Goal: Task Accomplishment & Management: Complete application form

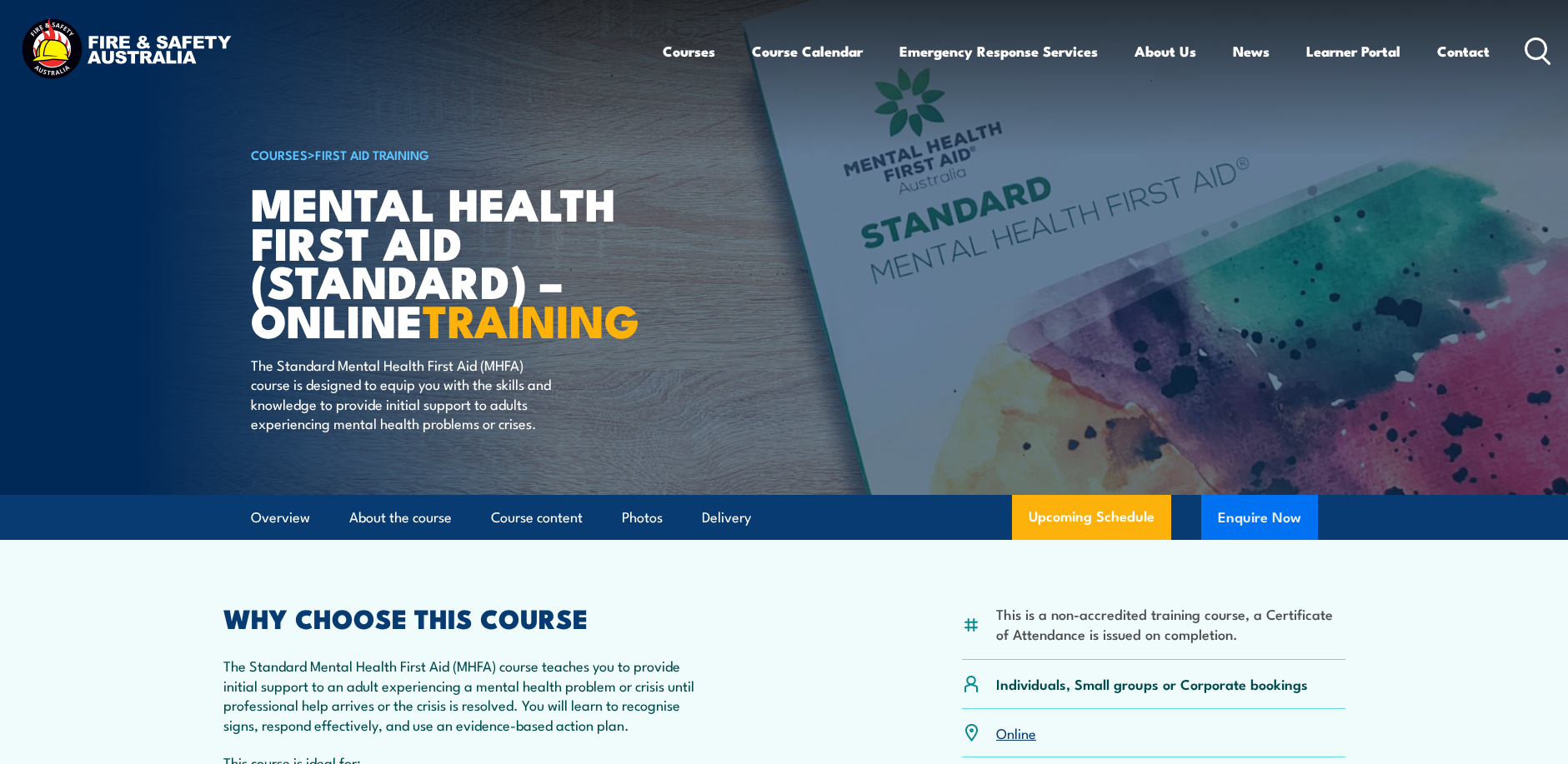
click at [1261, 530] on button "Enquire Now" at bounding box center [1260, 517] width 116 height 45
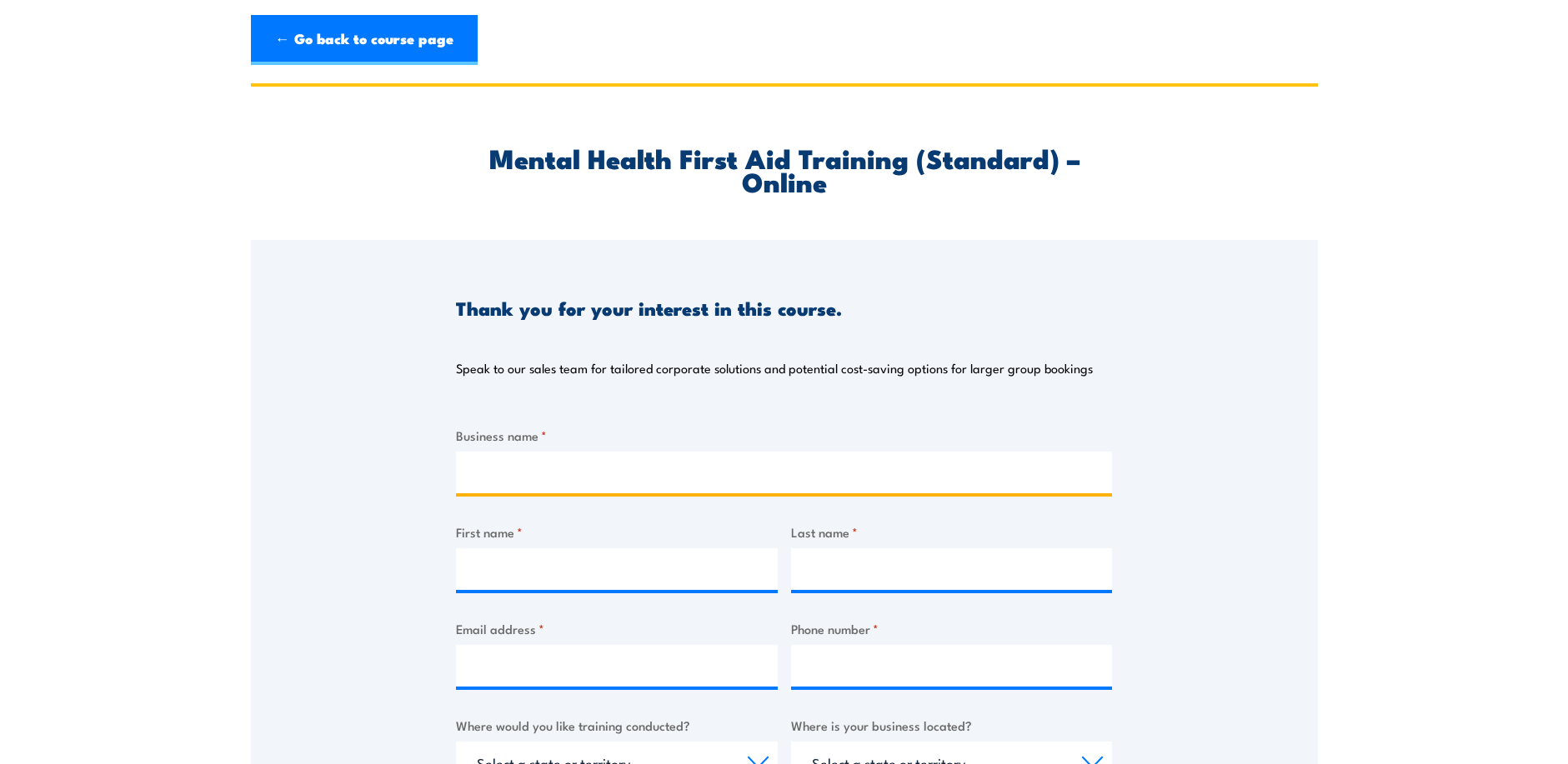
click at [564, 476] on input "Business name *" at bounding box center [784, 472] width 656 height 41
type input "29 METALS"
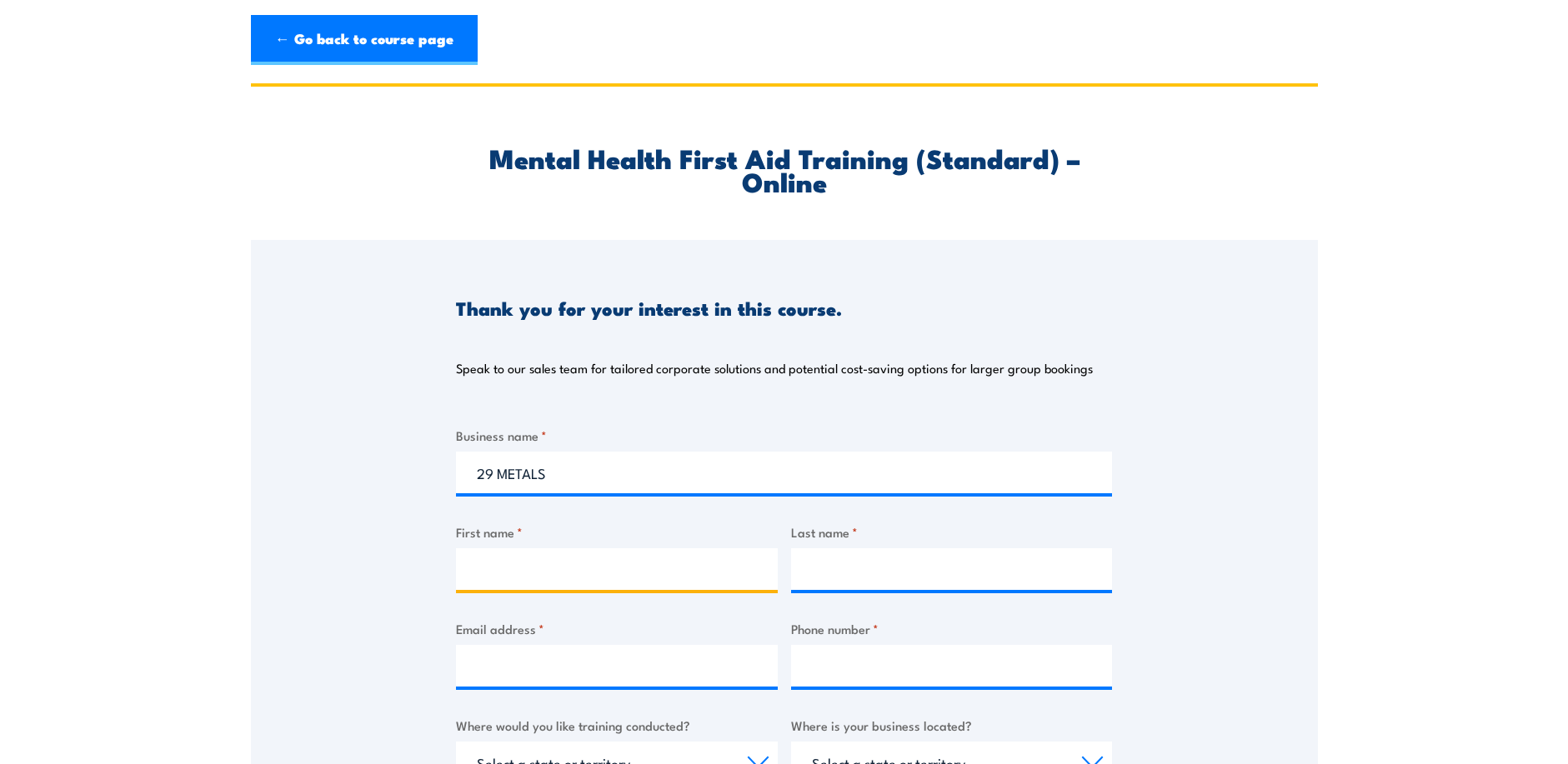
type input "[PERSON_NAME]"
type input "Nabakewa"
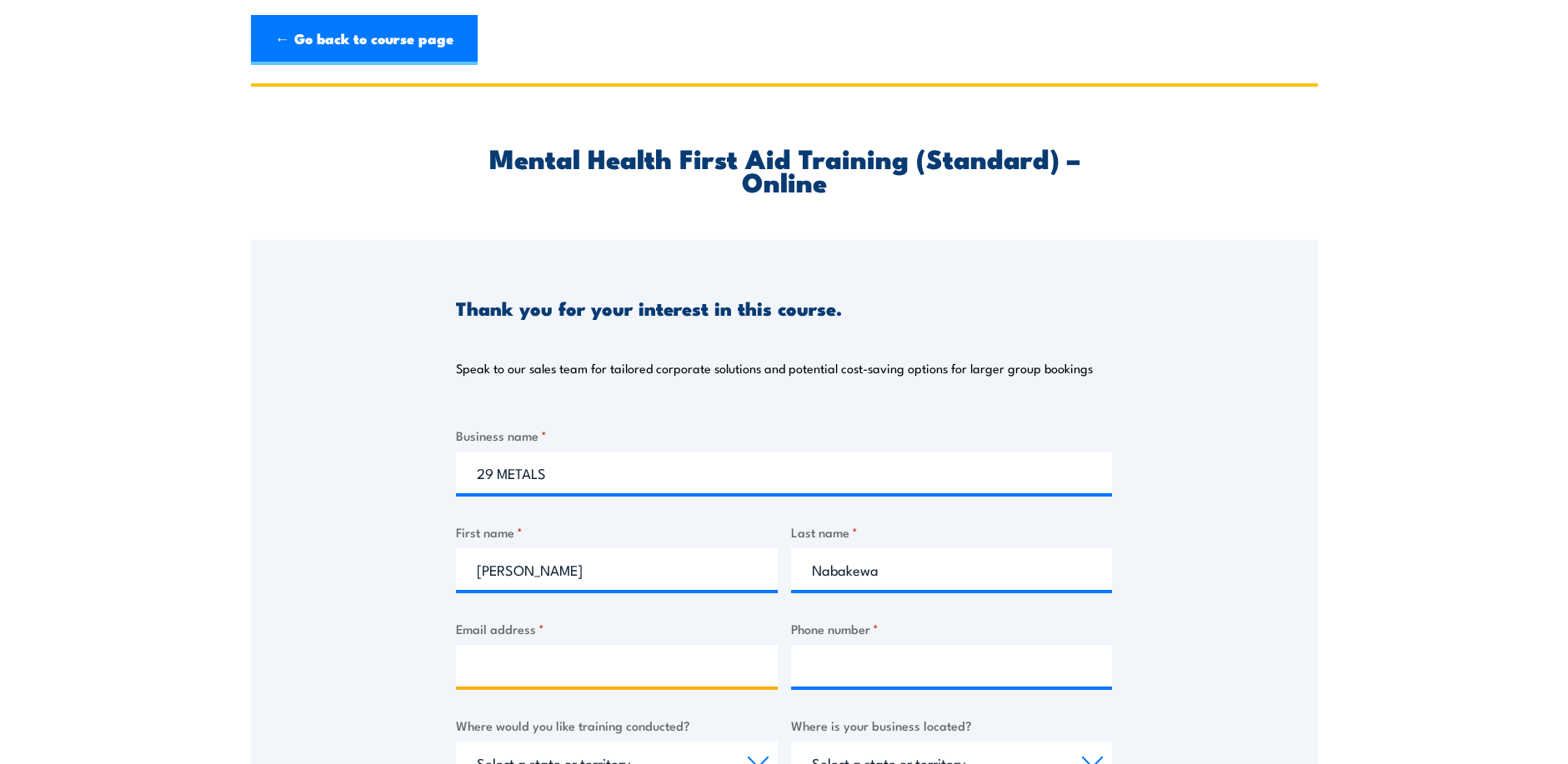
type input "[EMAIL_ADDRESS][DOMAIN_NAME]"
type input "0460820645"
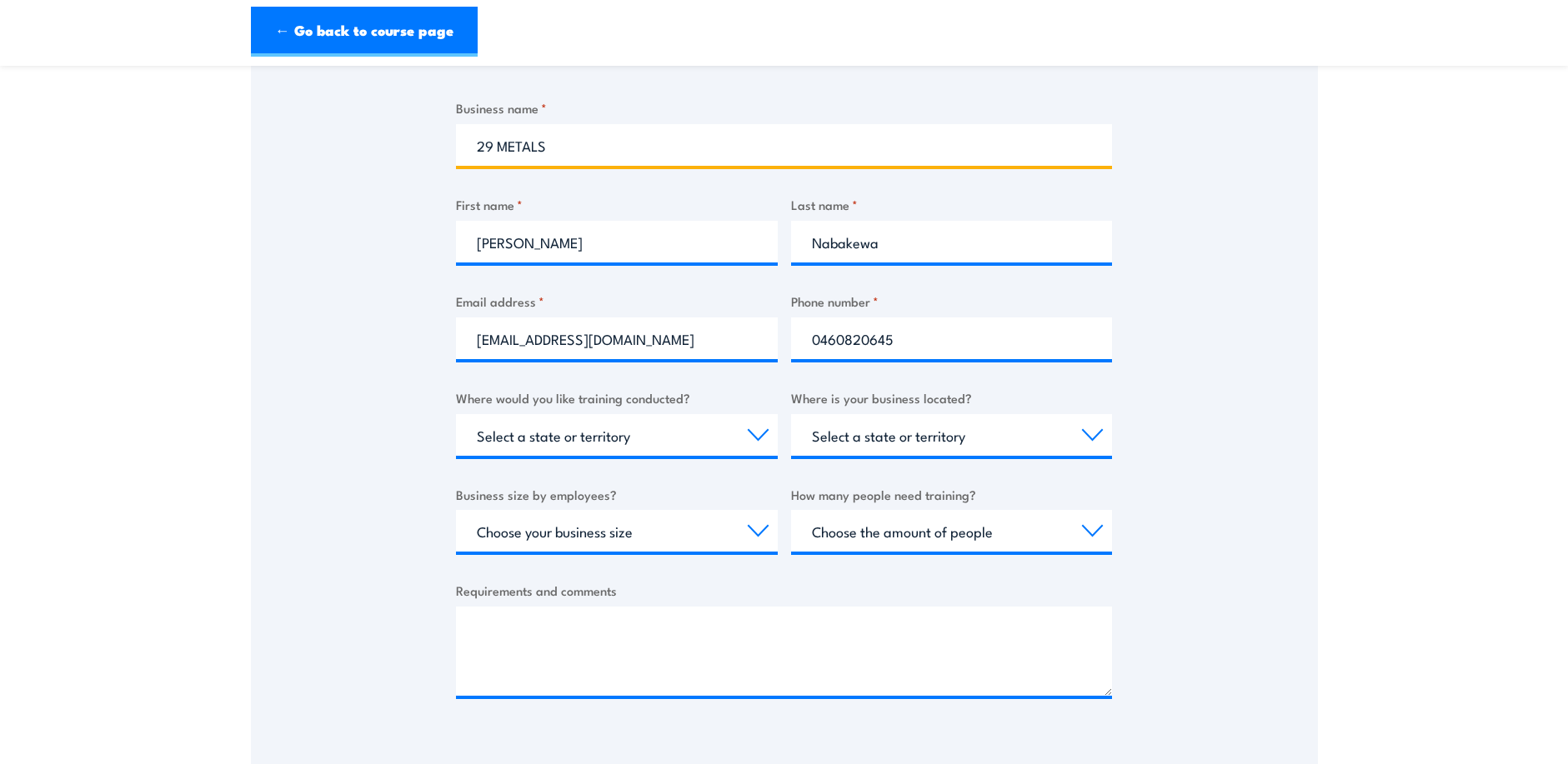
scroll to position [333, 0]
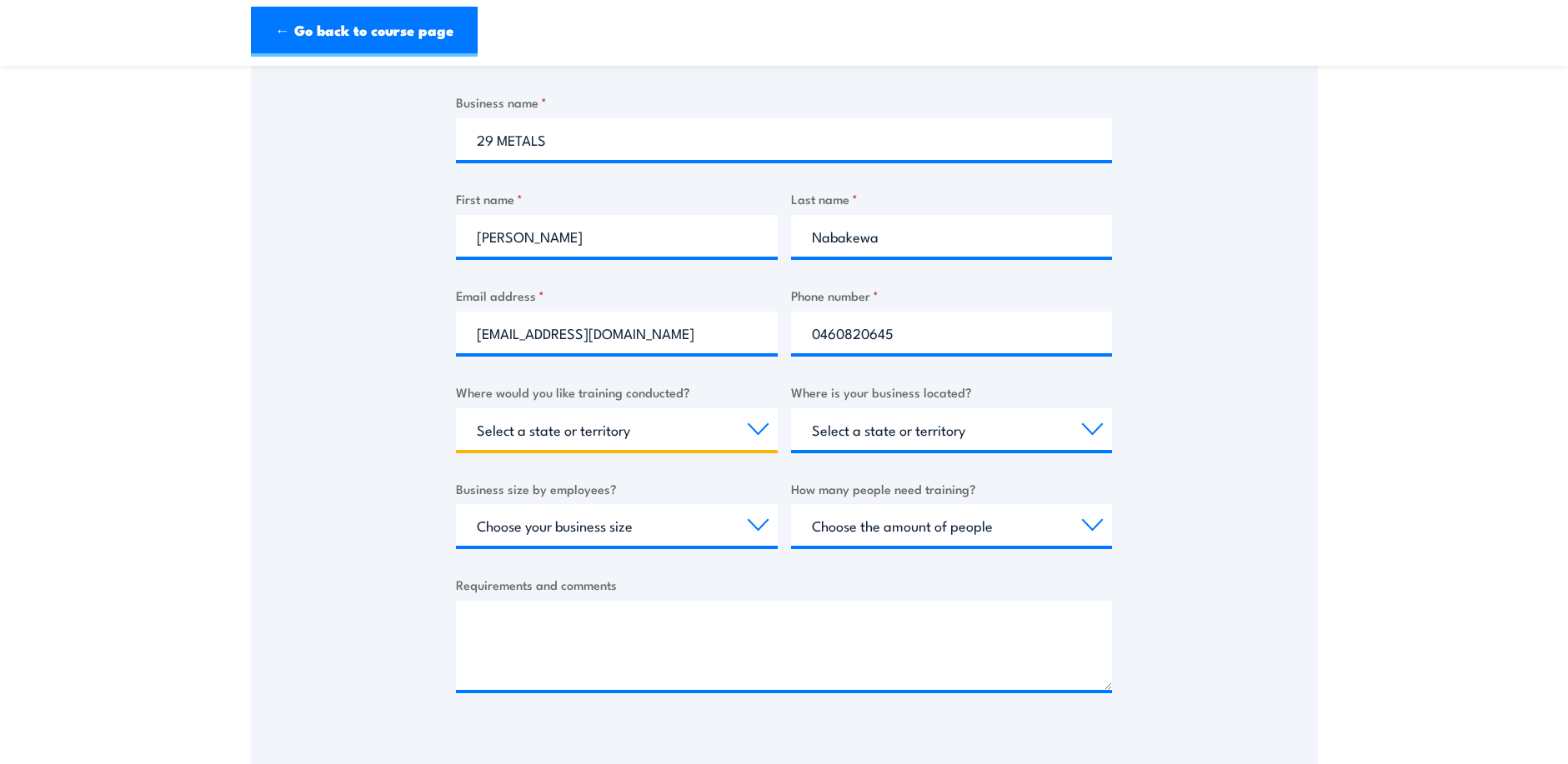
click at [757, 430] on select "Select a state or territory Nationally - multiple locations [GEOGRAPHIC_DATA] […" at bounding box center [616, 428] width 322 height 41
select select "WA"
click at [456, 408] on select "Select a state or territory Nationally - multiple locations [GEOGRAPHIC_DATA] […" at bounding box center [616, 428] width 322 height 41
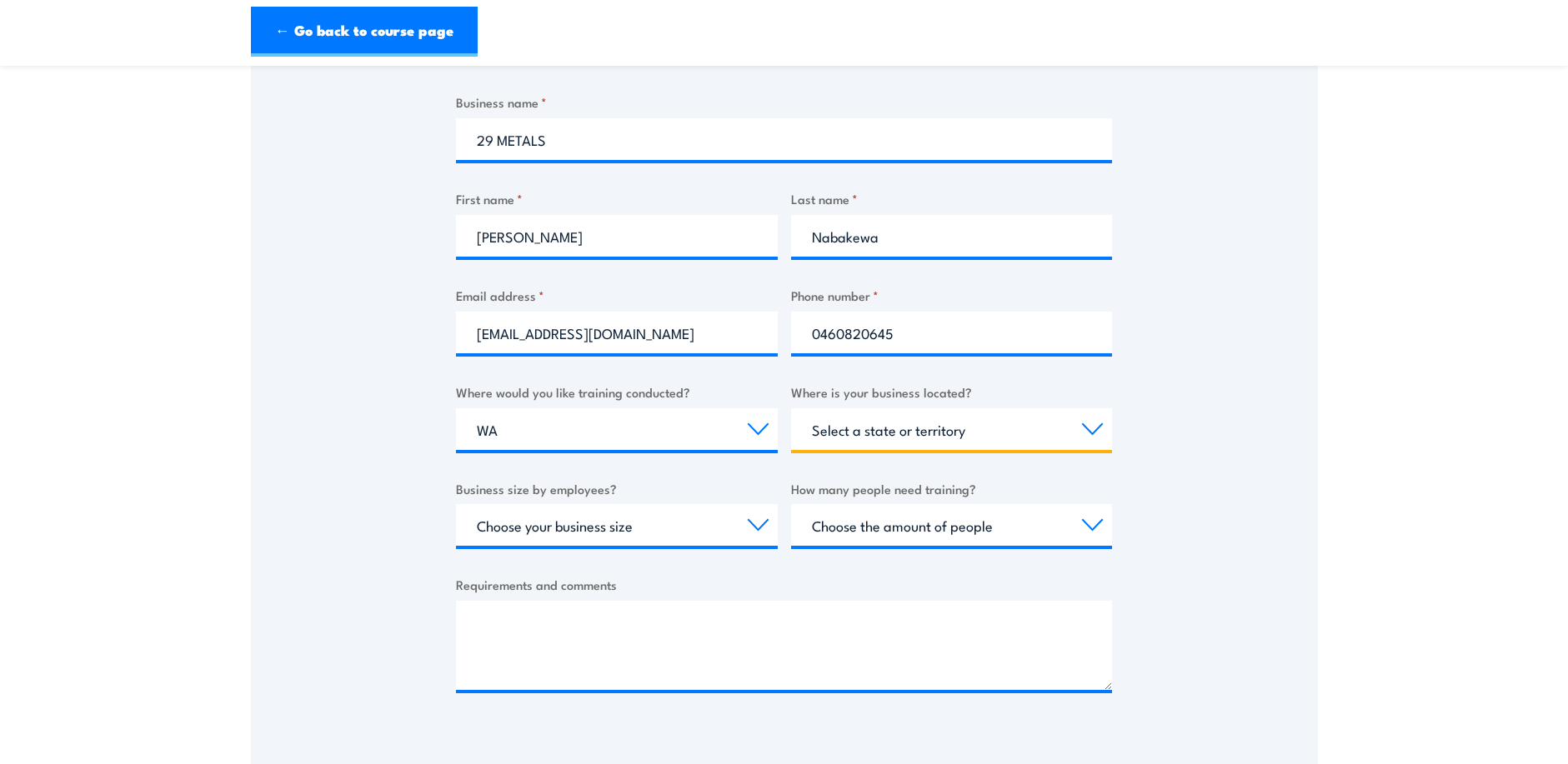
click at [1086, 425] on select "Select a state or territory [GEOGRAPHIC_DATA] [GEOGRAPHIC_DATA] [GEOGRAPHIC_DAT…" at bounding box center [952, 428] width 322 height 41
select select "WA"
click at [791, 408] on select "Select a state or territory [GEOGRAPHIC_DATA] [GEOGRAPHIC_DATA] [GEOGRAPHIC_DAT…" at bounding box center [952, 428] width 322 height 41
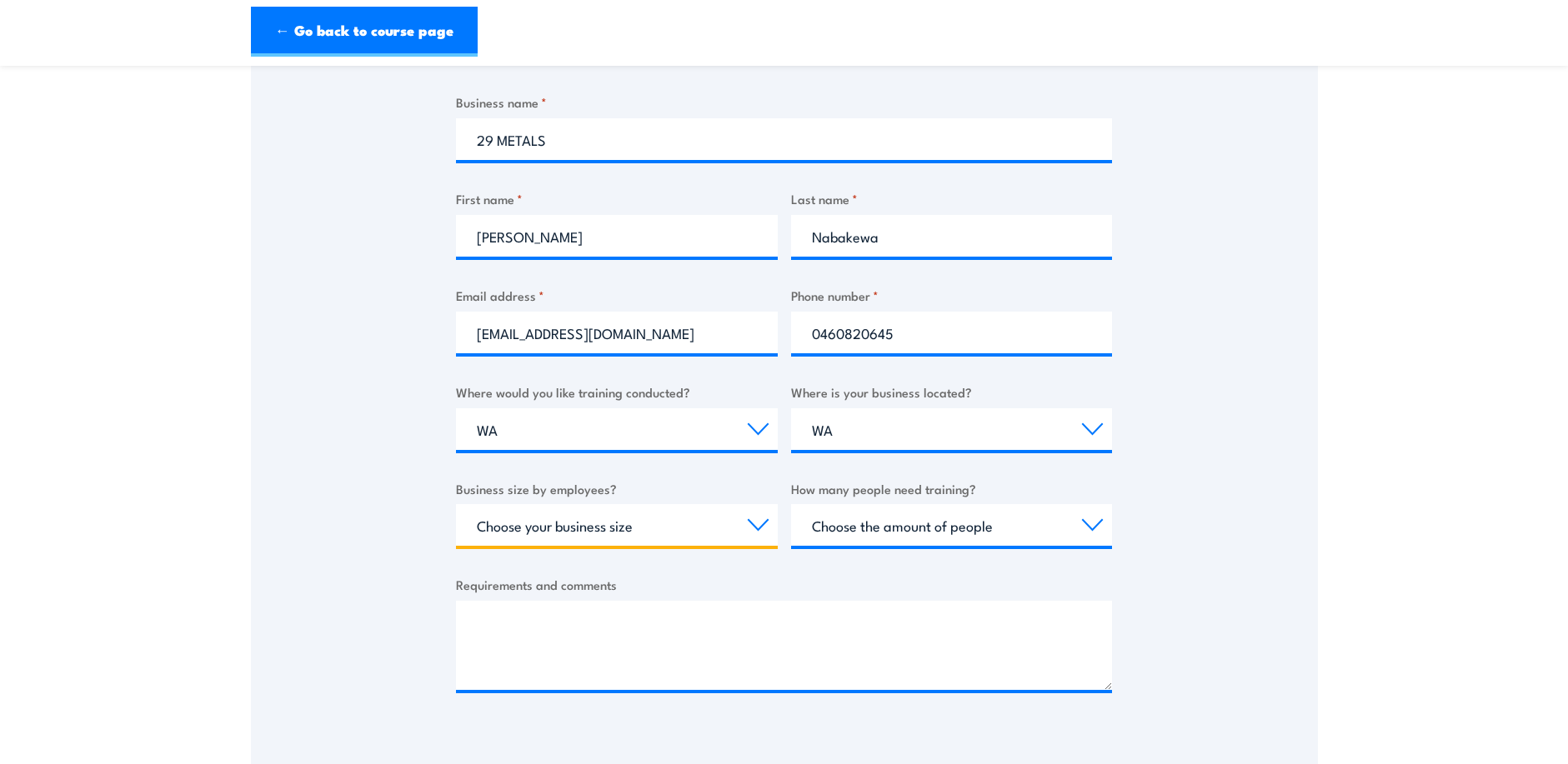
click at [753, 528] on select "Choose your business size 1 to 19 20 to 199 200+" at bounding box center [616, 524] width 322 height 41
select select "200+"
click at [456, 504] on select "Choose your business size 1 to 19 20 to 199 200+" at bounding box center [616, 524] width 322 height 41
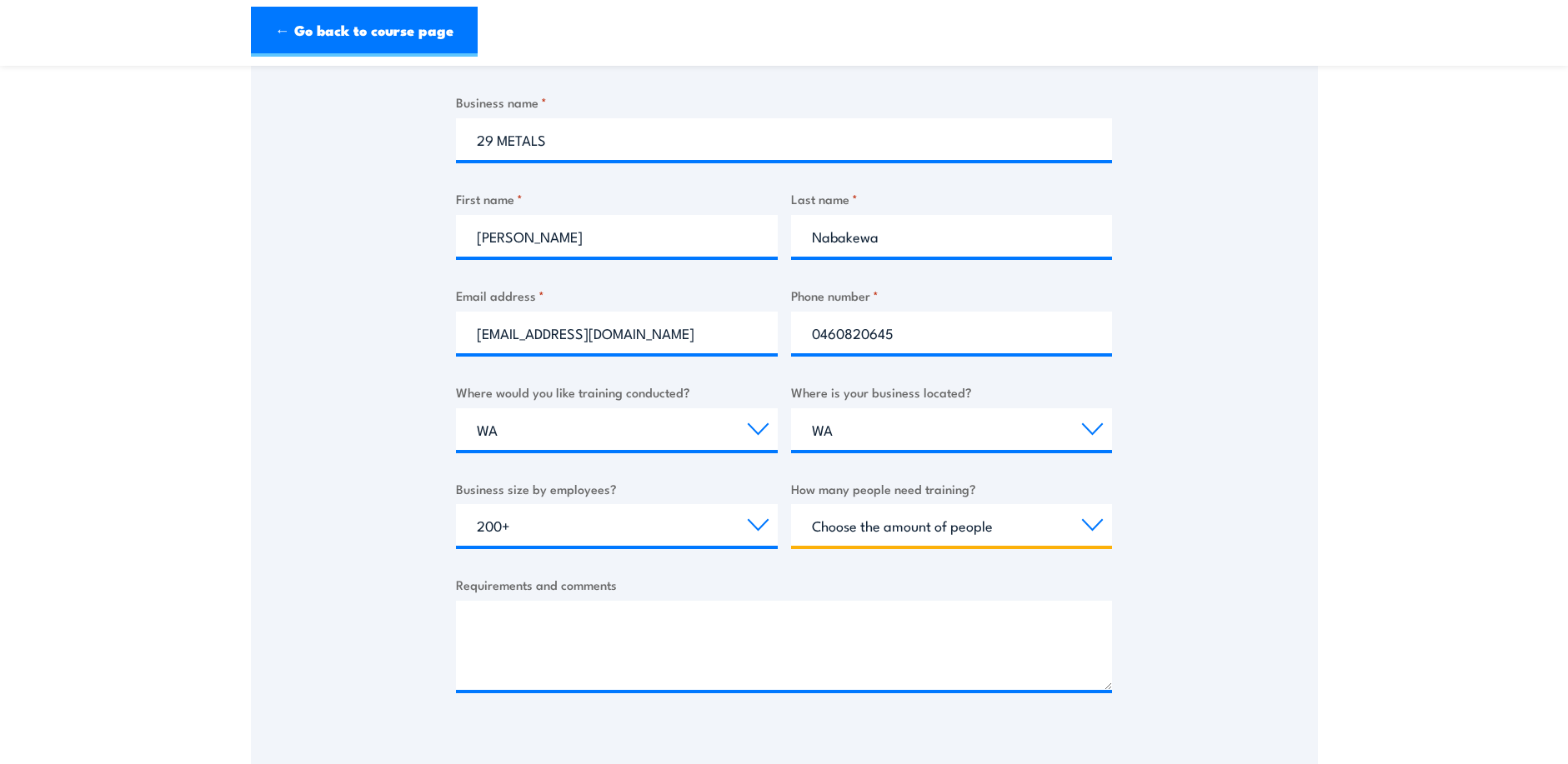
click at [1091, 523] on select "Choose the amount of people 1 to 4 5 to 19 20+" at bounding box center [952, 524] width 322 height 41
select select "5 to 19"
click at [791, 504] on select "Choose the amount of people 1 to 4 5 to 19 20+" at bounding box center [952, 524] width 322 height 41
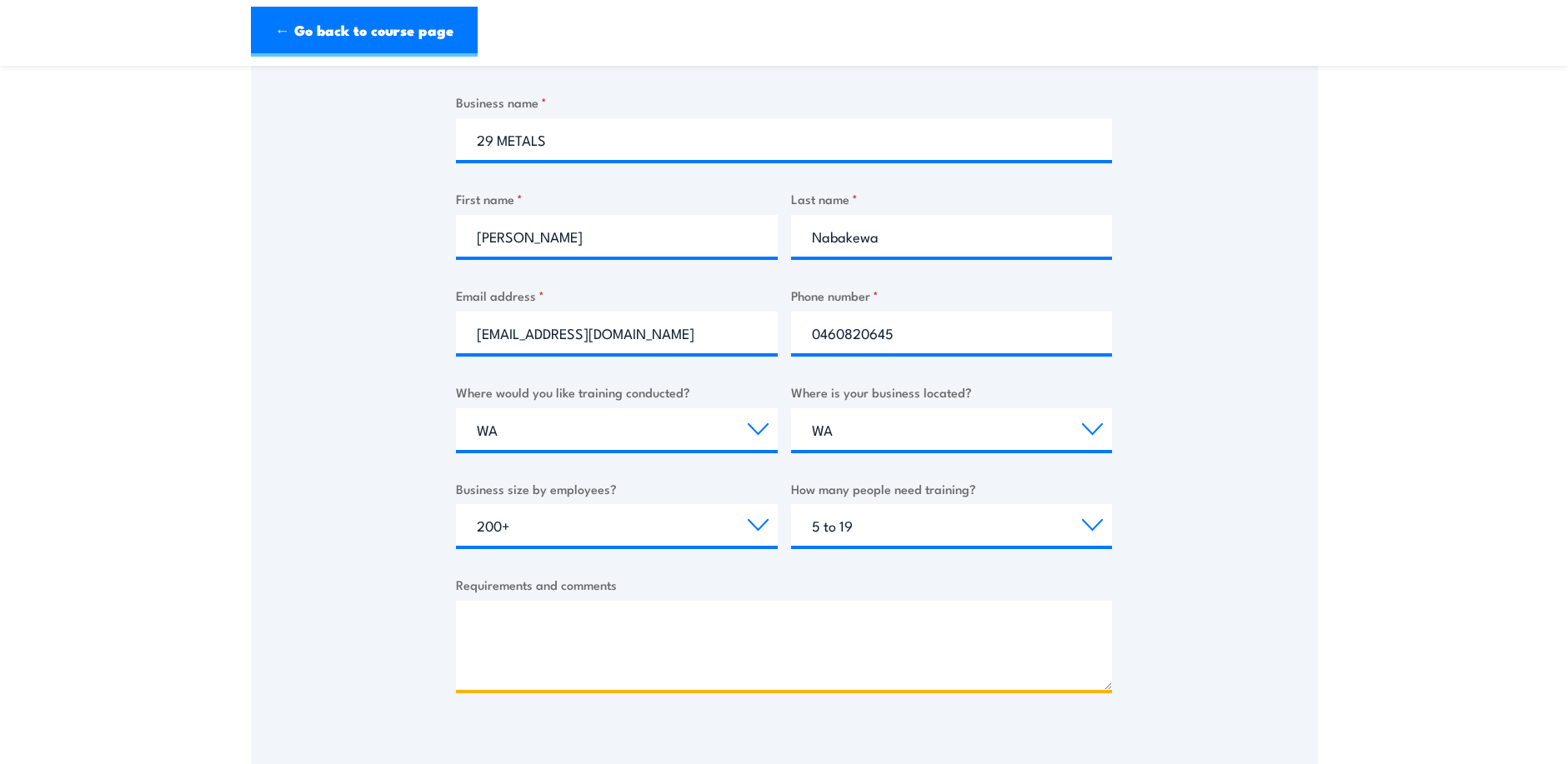
click at [488, 613] on textarea "Requirements and comments" at bounding box center [784, 645] width 656 height 89
paste textarea "My name is [PERSON_NAME], and I am one of the safety advisors here at 29 Metals…"
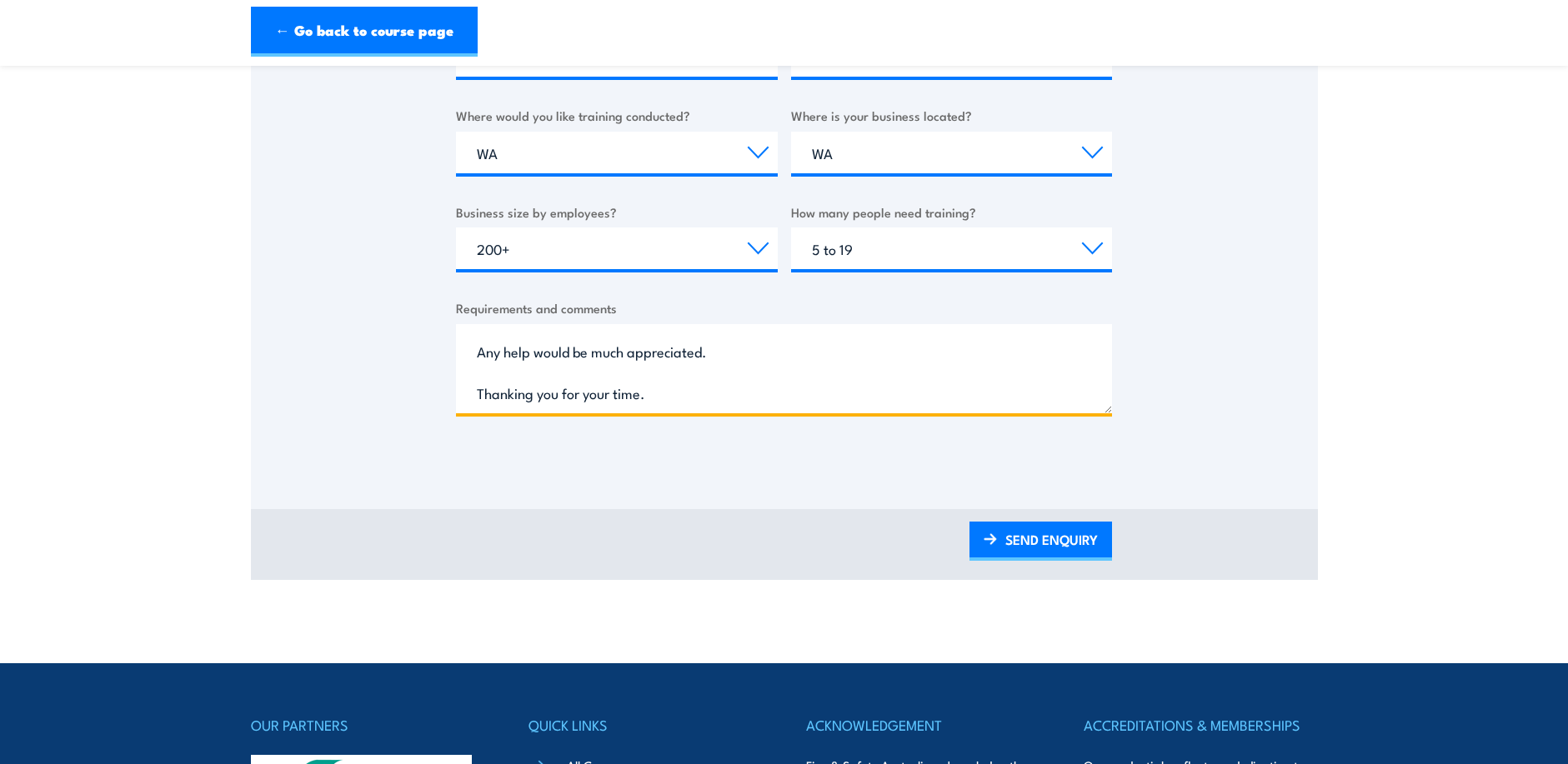
scroll to position [623, 0]
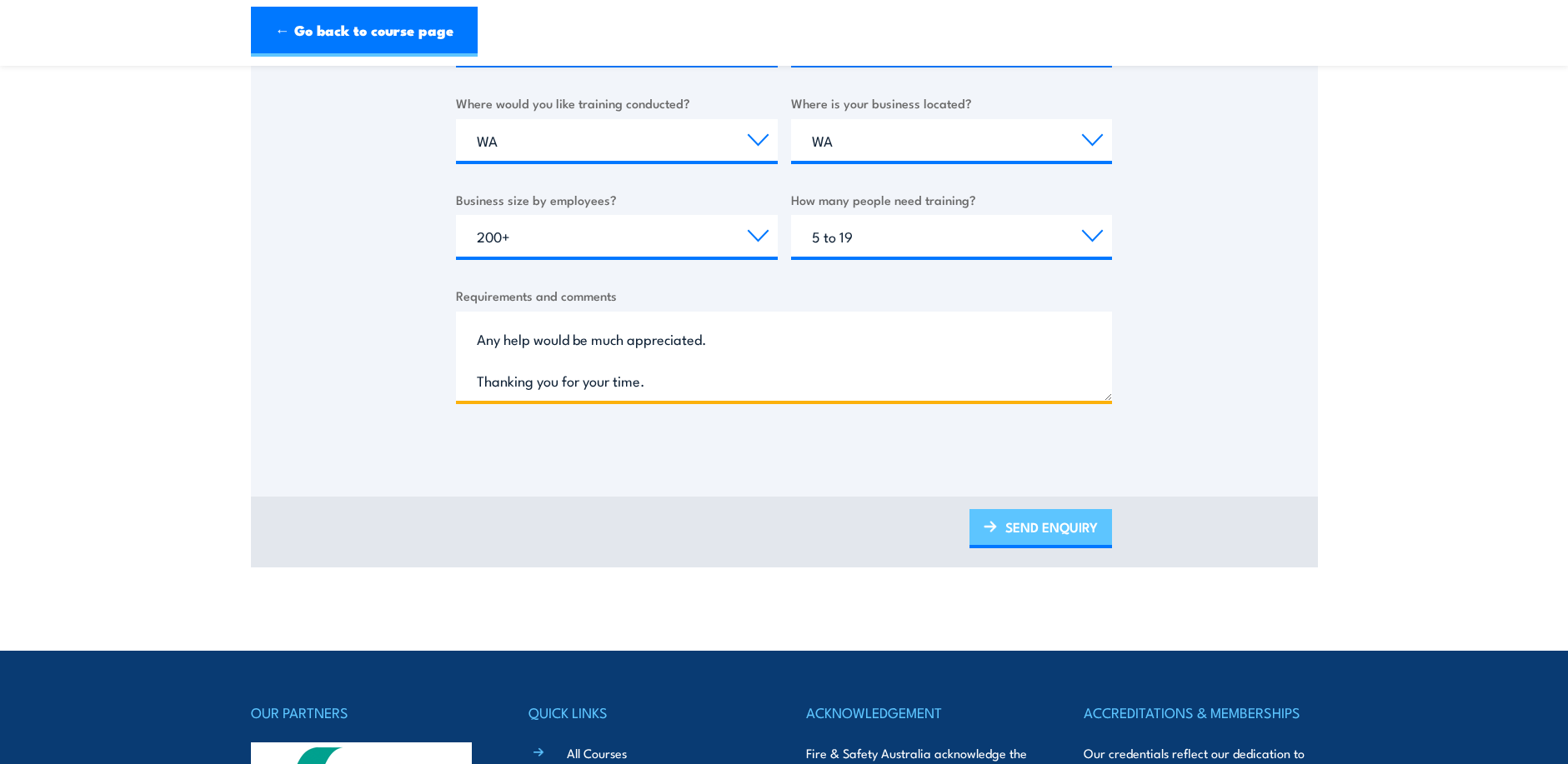
type textarea "My name is [PERSON_NAME], and I am one of the safety advisors here at 29 Metals…"
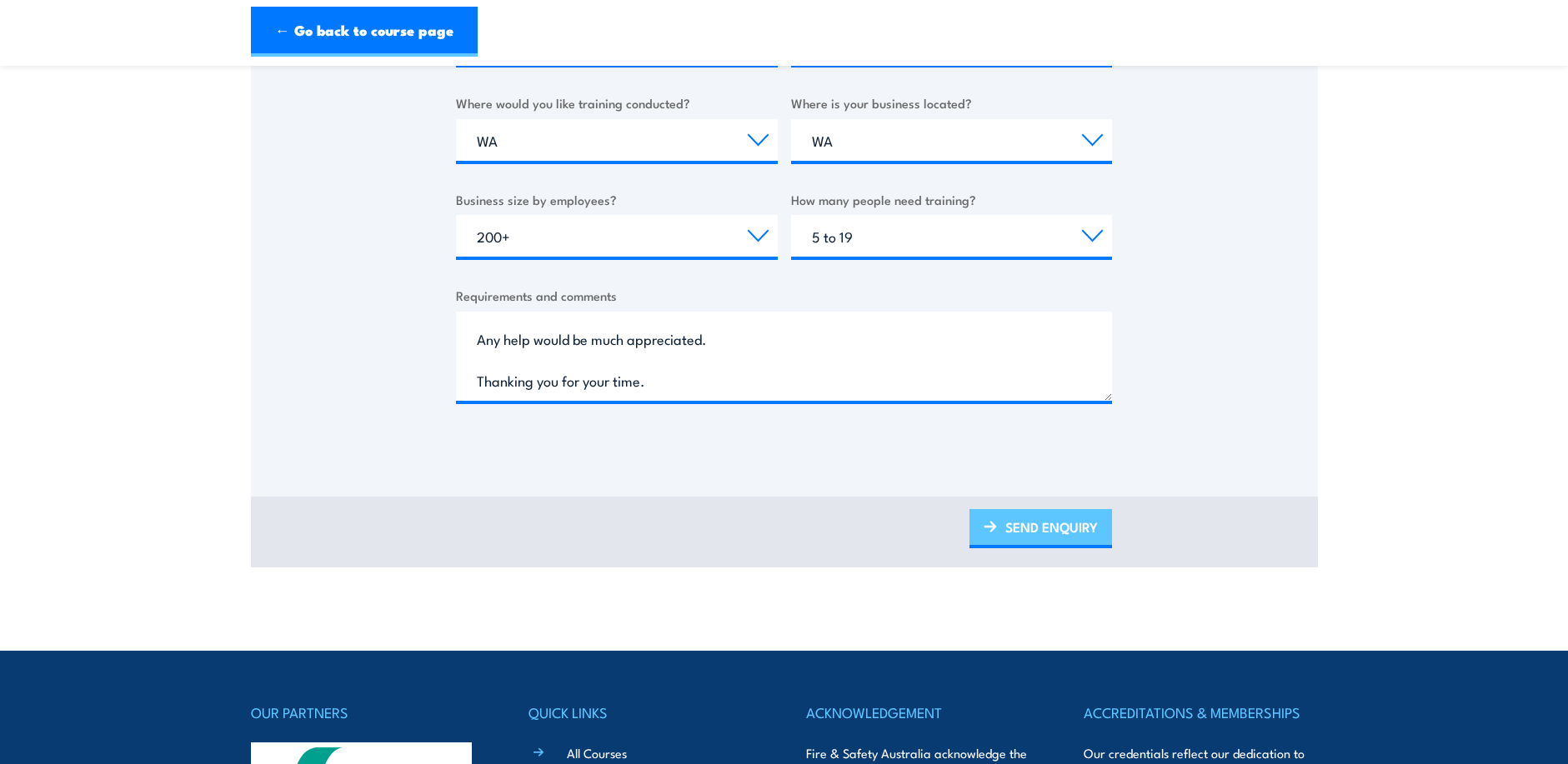
click at [1012, 530] on link "SEND ENQUIRY" at bounding box center [1041, 529] width 143 height 39
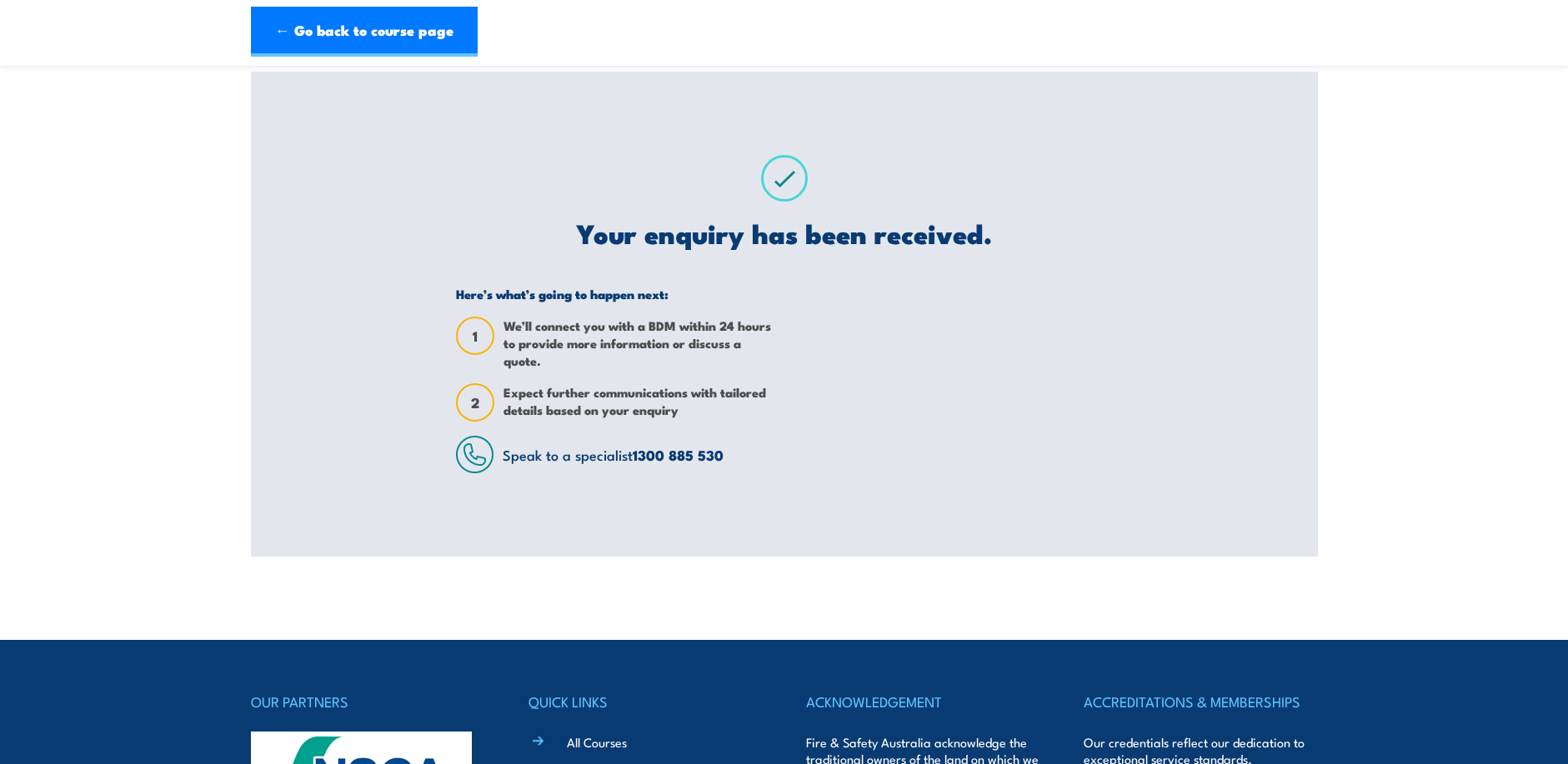
scroll to position [0, 0]
